Goal: Information Seeking & Learning: Learn about a topic

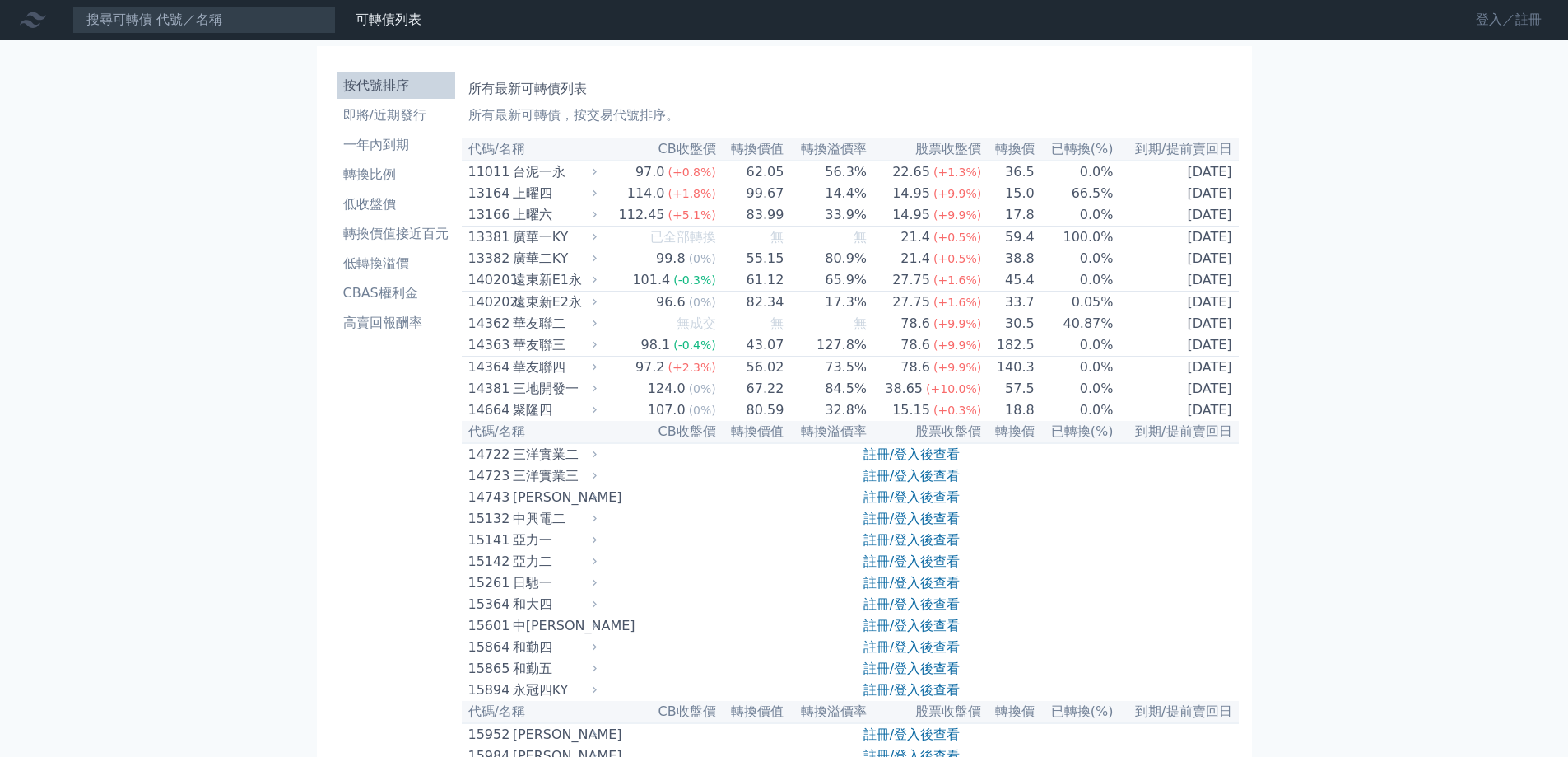
click at [1476, 20] on link "登入／註冊" at bounding box center [1508, 19] width 92 height 26
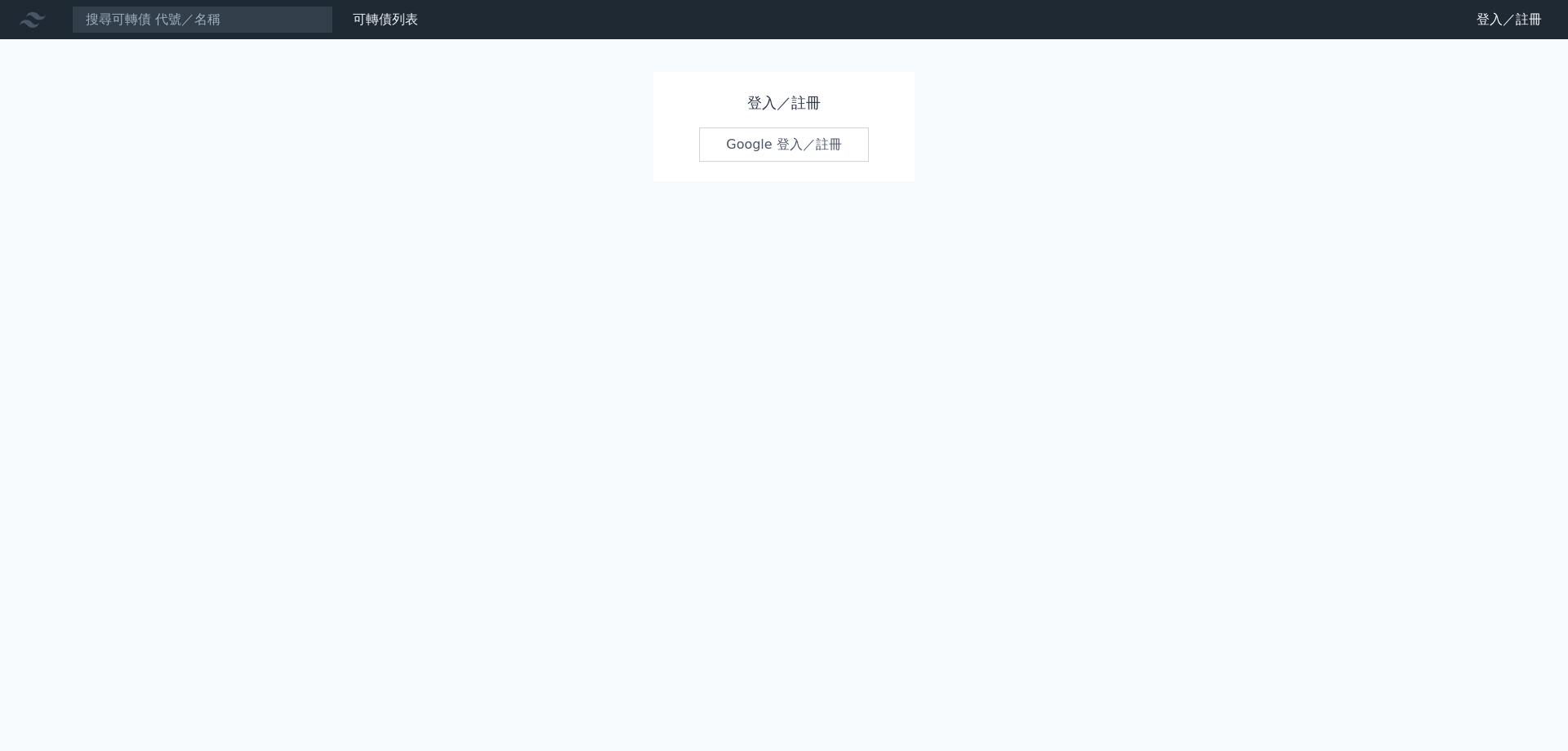
click at [745, 142] on link "Google 登入／註冊" at bounding box center [784, 145] width 170 height 34
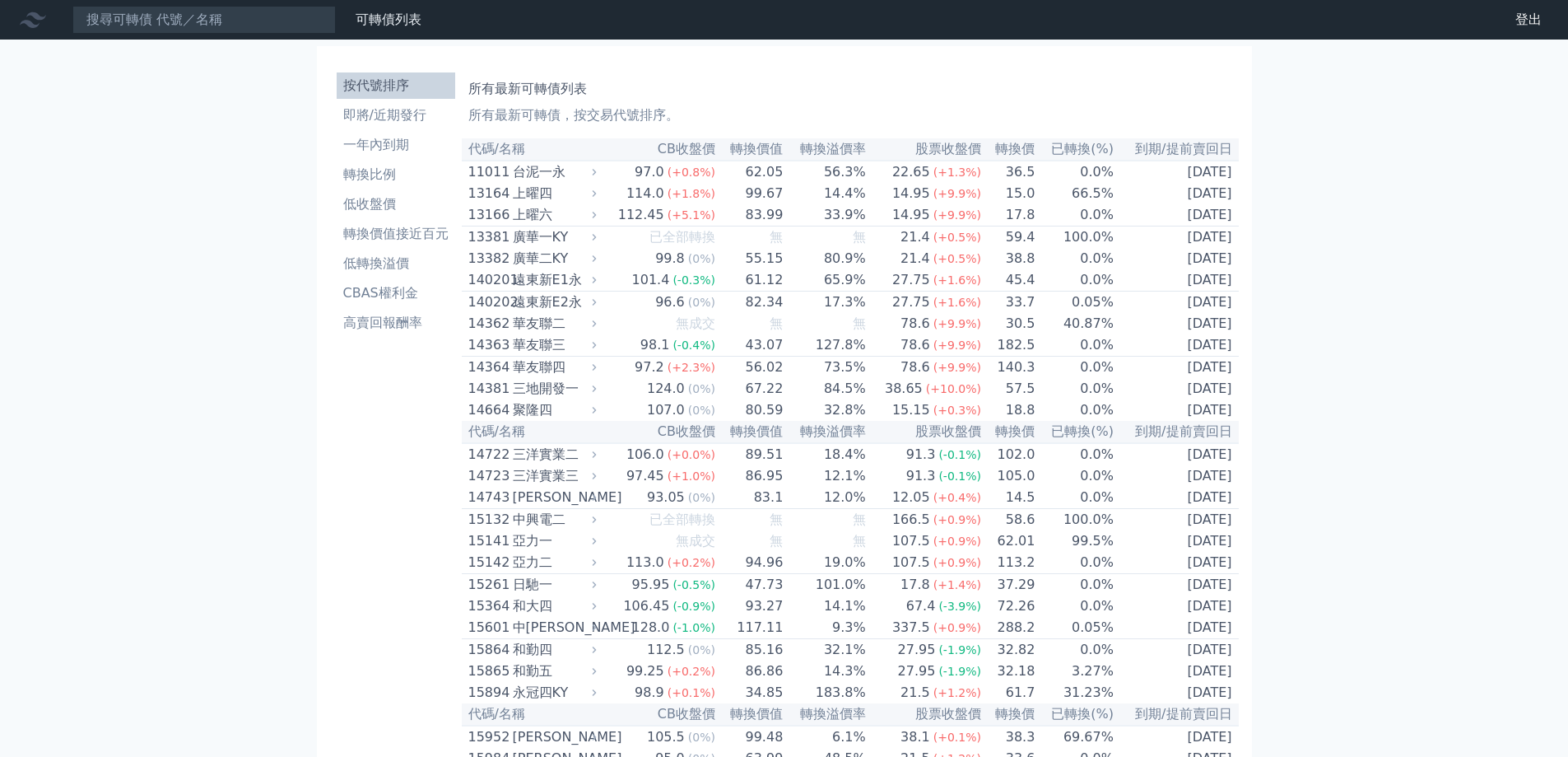
click at [667, 146] on th "CB收盤價" at bounding box center [659, 149] width 115 height 22
click at [677, 147] on th "CB收盤價" at bounding box center [659, 149] width 115 height 22
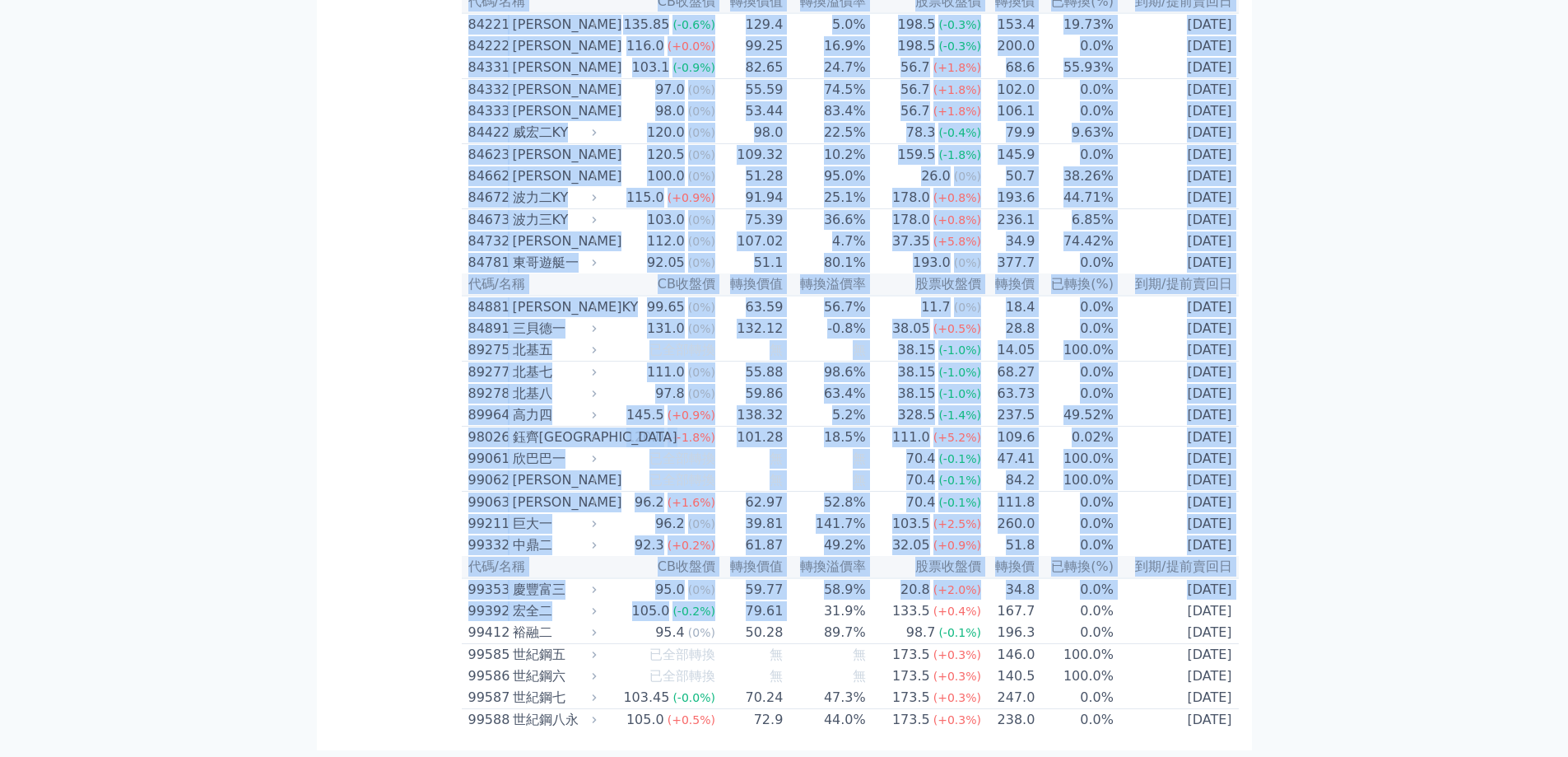
scroll to position [9624, 0]
drag, startPoint x: 467, startPoint y: 151, endPoint x: 1229, endPoint y: 724, distance: 953.4
copy table "lo/ip DOlor sita conse adipi eli sed(%) do/eiusm 38616 temp 29.5 (+6.3%) 25.07 …"
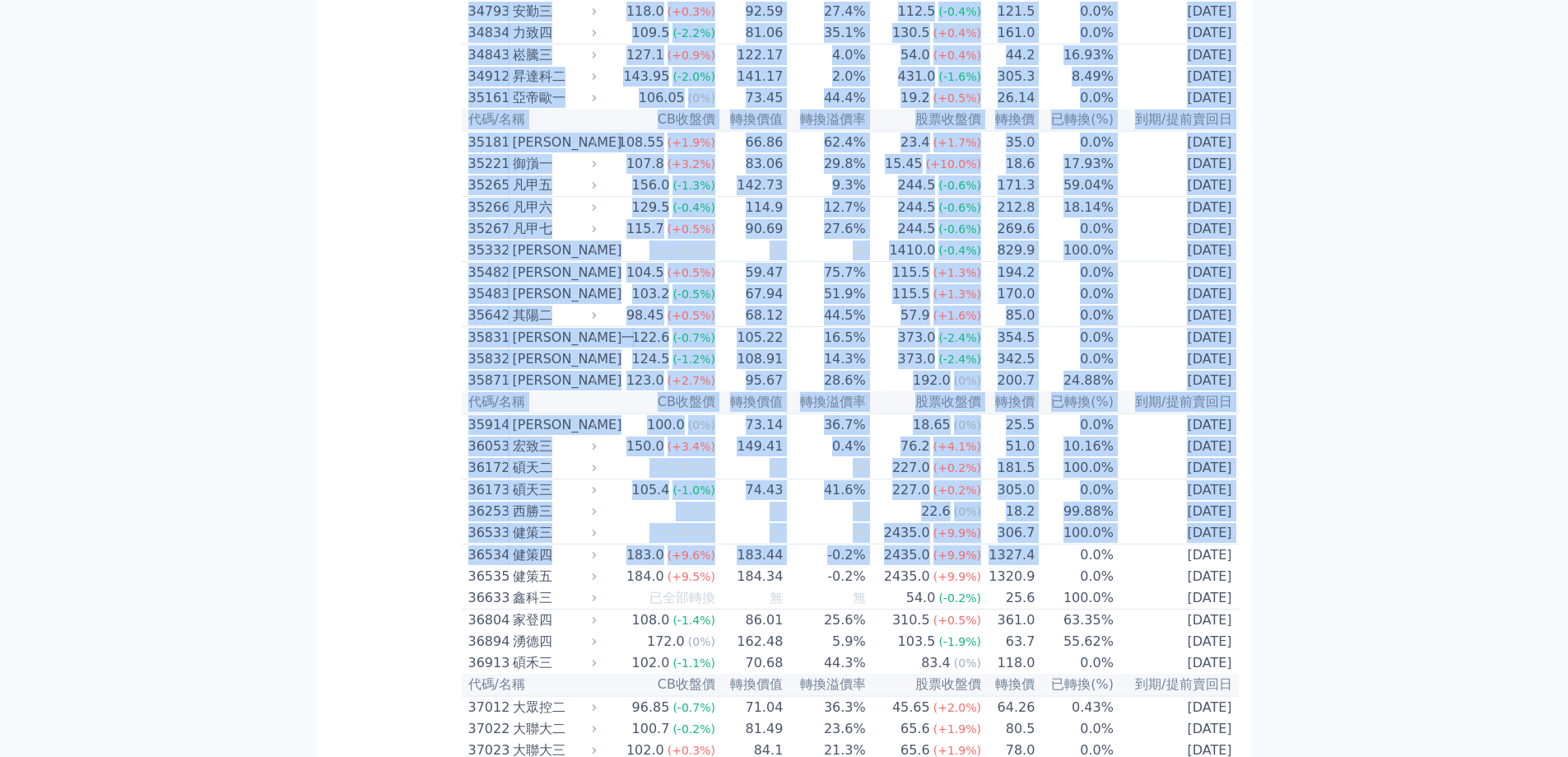
scroll to position [3905, 0]
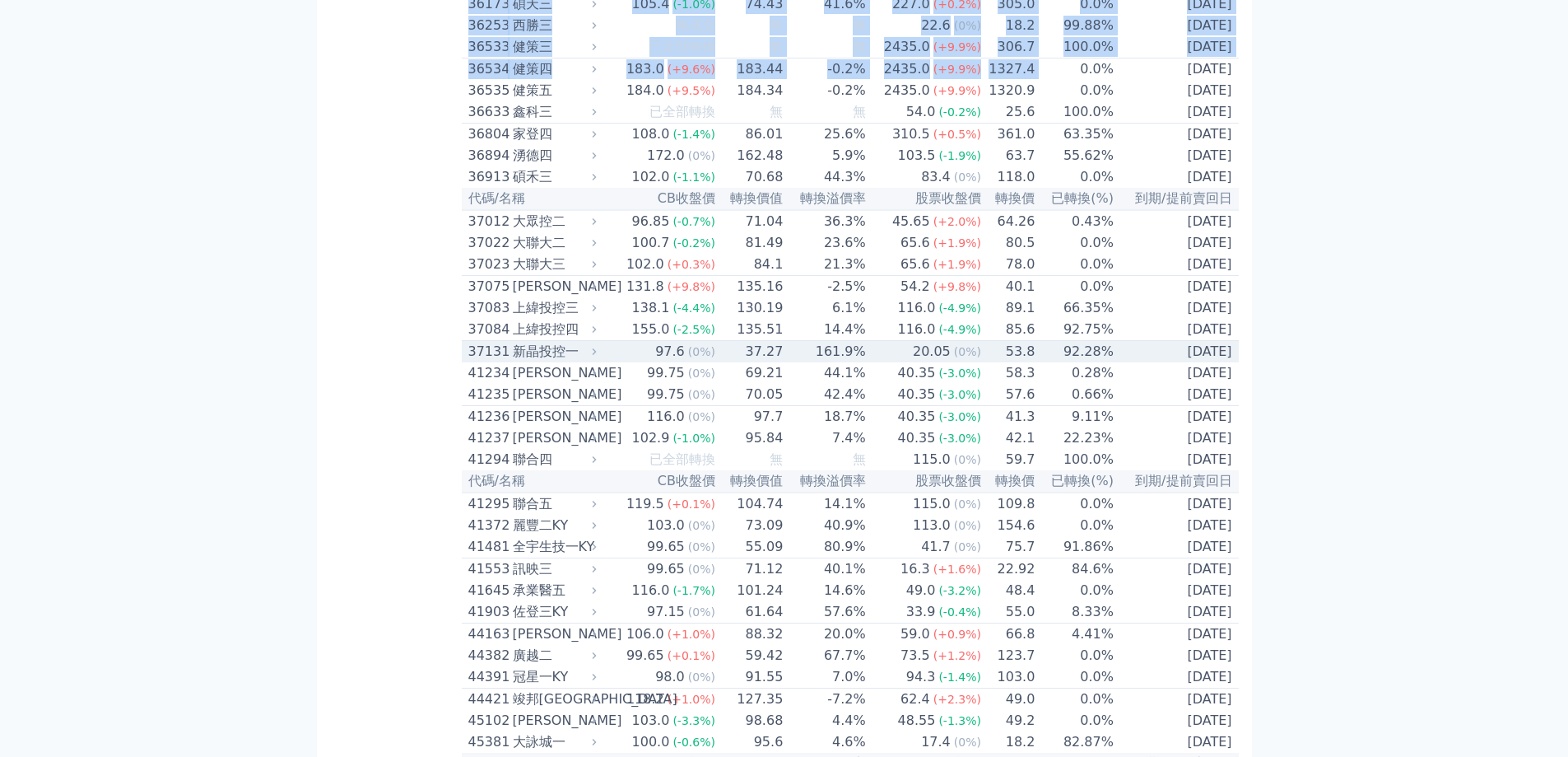
drag, startPoint x: 464, startPoint y: 308, endPoint x: 1232, endPoint y: 659, distance: 844.4
copy table "57328 lore ipsum d s 053.3 (-3.7%) 65.9 991.3% 8434-59-12 ametc adip elitse doe…"
